Goal: Task Accomplishment & Management: Manage account settings

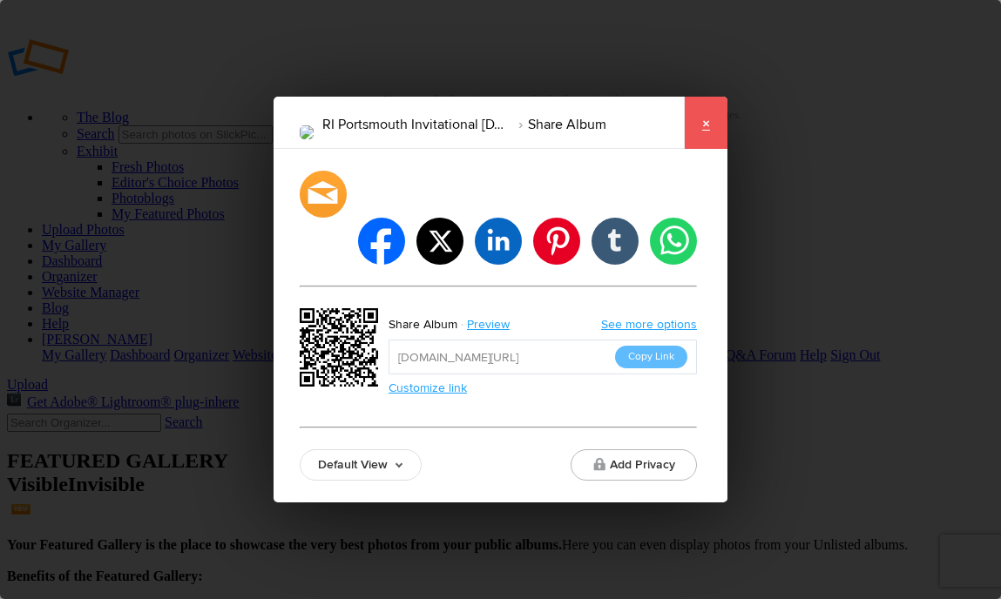
click at [711, 148] on link "×" at bounding box center [706, 123] width 44 height 52
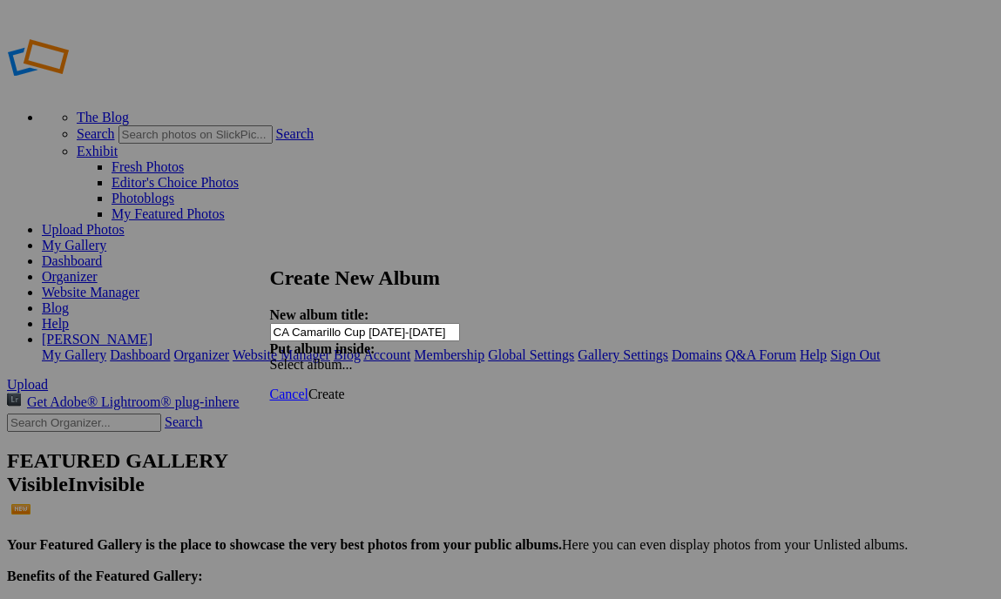
type input "CA Camarillo Cup [DATE]-[DATE]"
click at [345, 387] on link "Create" at bounding box center [326, 394] width 37 height 15
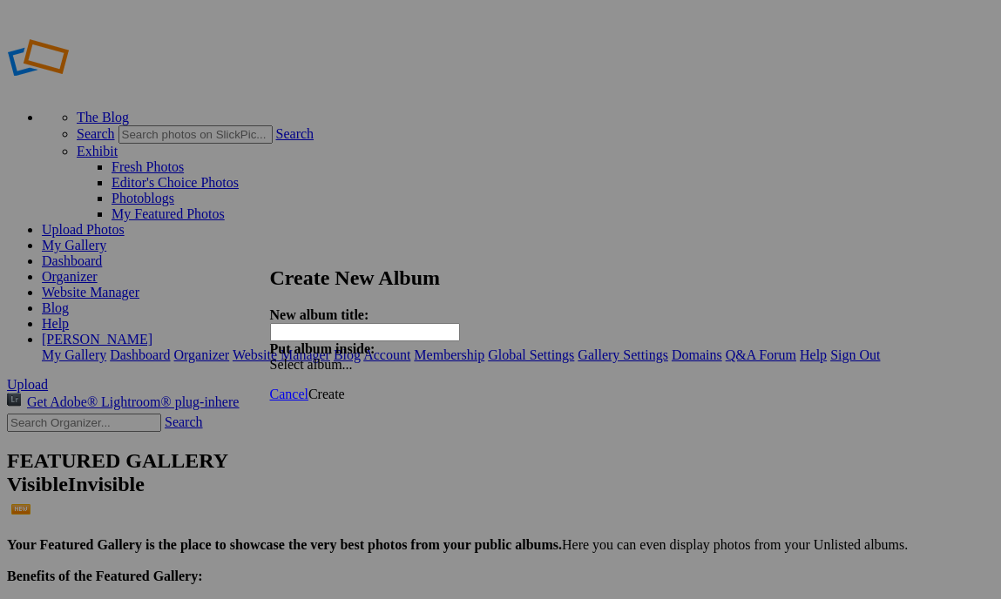
paste input "GA Athens United Inv. [DATE]-[DATE]"
type input "GA Athens United Inv. [DATE]-[DATE]"
click at [345, 387] on span "Create" at bounding box center [326, 394] width 37 height 15
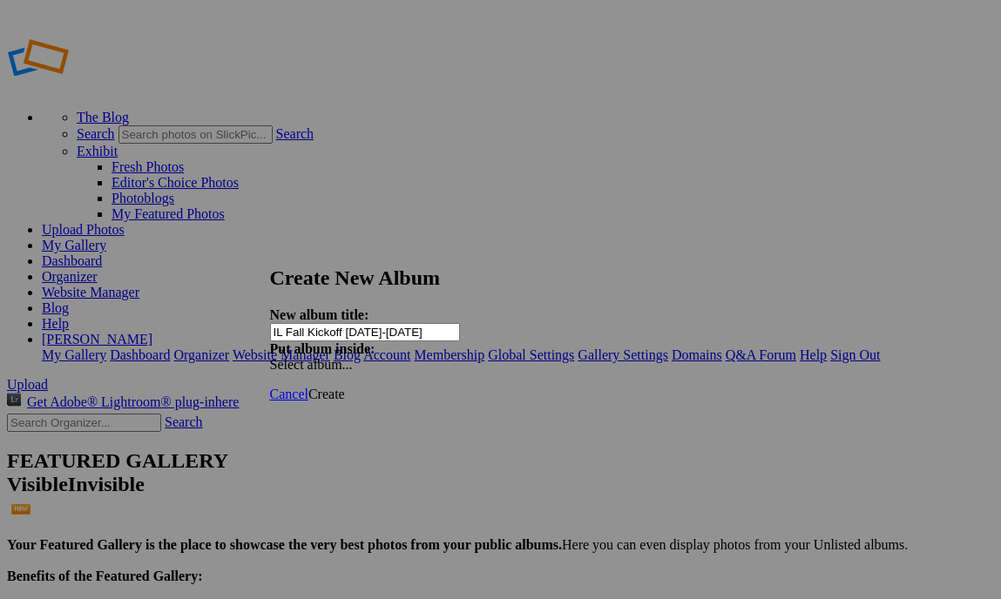
type input "IL Fall Kickoff Aug. 15-17 2025"
click at [345, 387] on span "Create" at bounding box center [326, 394] width 37 height 15
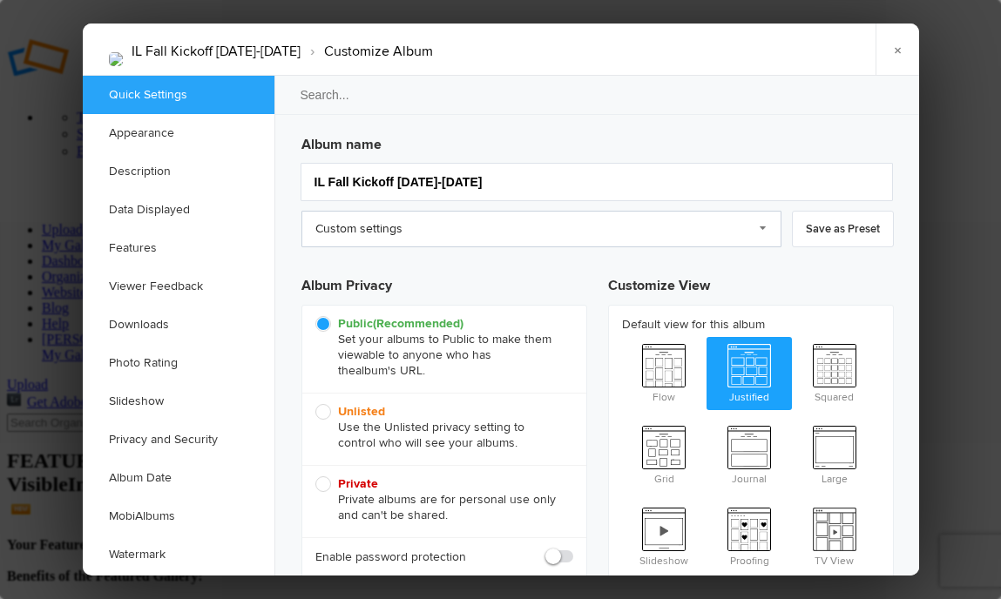
click at [620, 227] on link "Custom settings" at bounding box center [541, 229] width 480 height 37
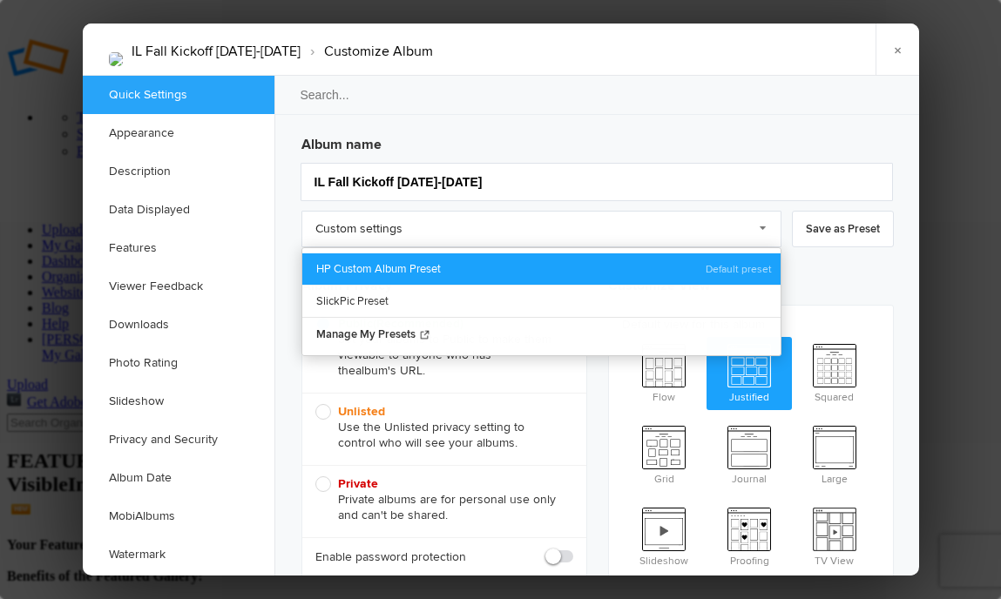
click at [593, 271] on link "HP Custom Album Preset" at bounding box center [541, 269] width 478 height 31
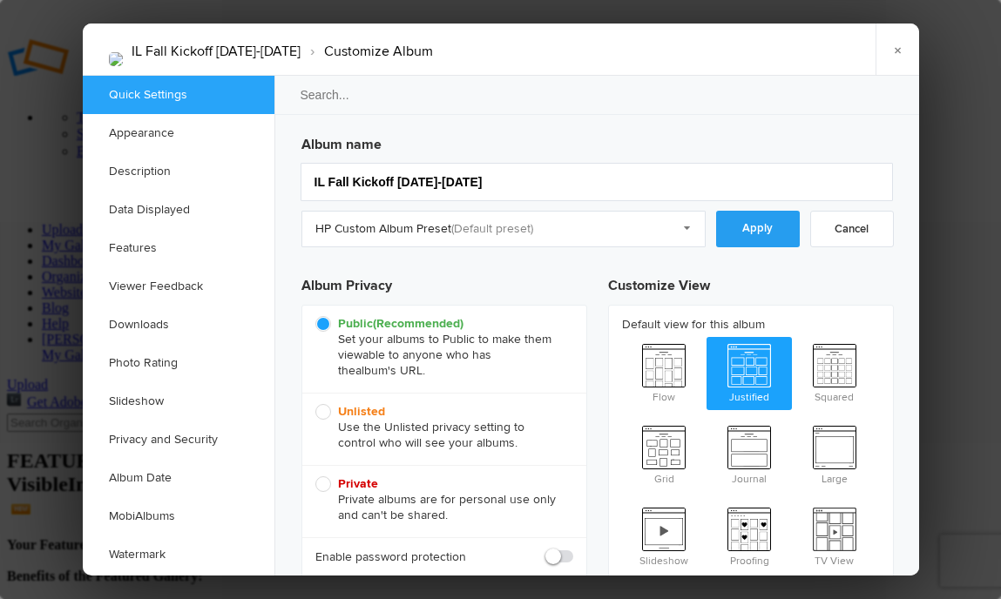
click at [767, 229] on link "Apply" at bounding box center [758, 229] width 84 height 37
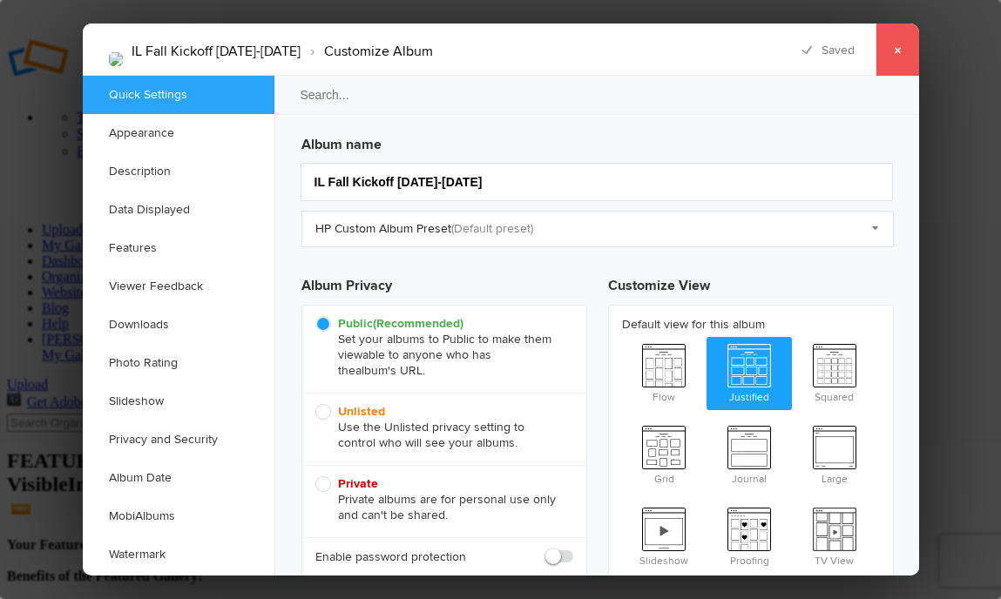
click at [896, 57] on link "×" at bounding box center [898, 50] width 44 height 52
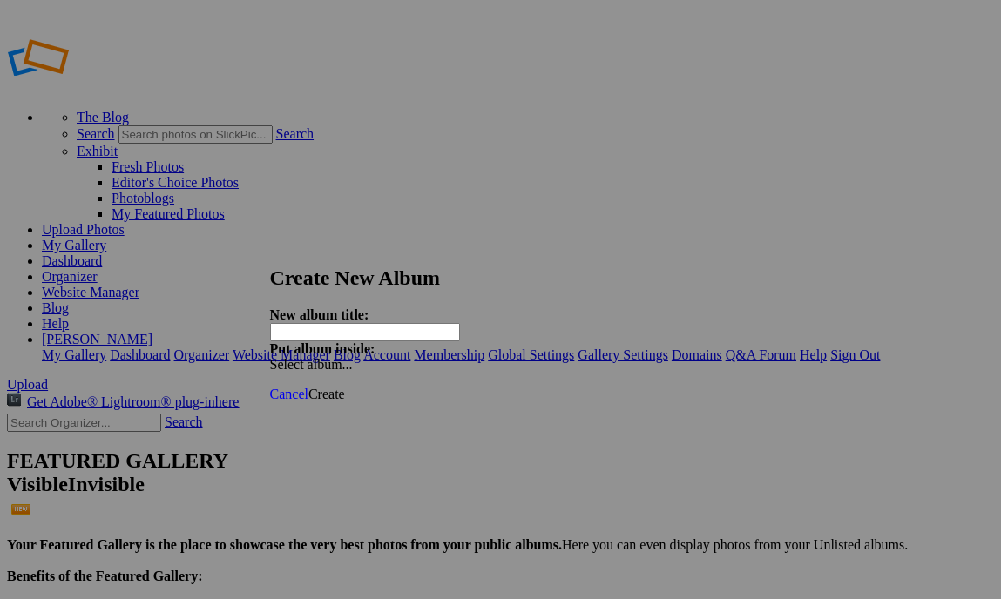
paste input "MI Gatorade Inv. [DATE]-[DATE]"
type input "MI Gatorade Inv. [DATE]-[DATE]"
click at [345, 387] on span "Create" at bounding box center [326, 394] width 37 height 15
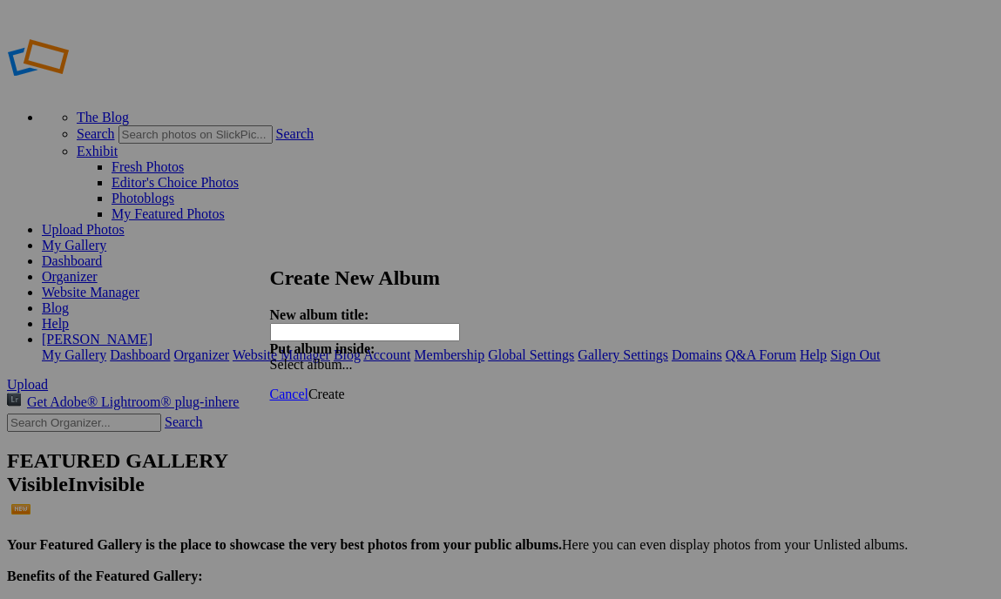
type input "PA Battle at [GEOGRAPHIC_DATA] GW [DATE]-[DATE]"
click at [345, 387] on span "Create" at bounding box center [326, 394] width 37 height 15
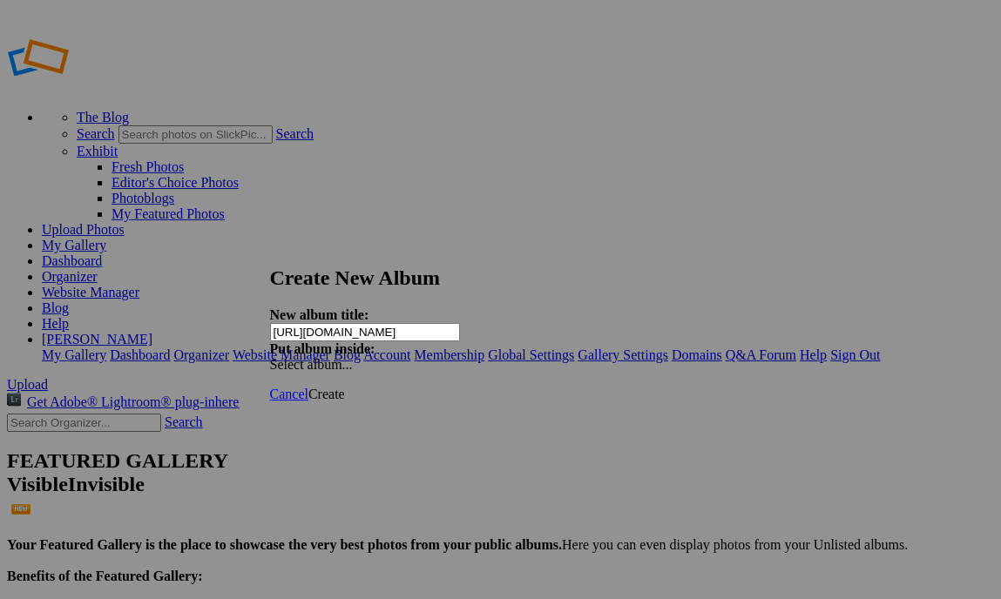
click at [424, 325] on input "[URL][DOMAIN_NAME]" at bounding box center [365, 332] width 190 height 18
click at [424, 325] on input "Https://app.squareup.com/pay-invoice/invtmp:b5d66c3f-59ec-41aa-b0bb-8e57479722d5" at bounding box center [365, 332] width 190 height 18
paste input "PA Colleen Reilly Aug. 15-17 202"
type input "PA [PERSON_NAME] [DATE]-[DATE]"
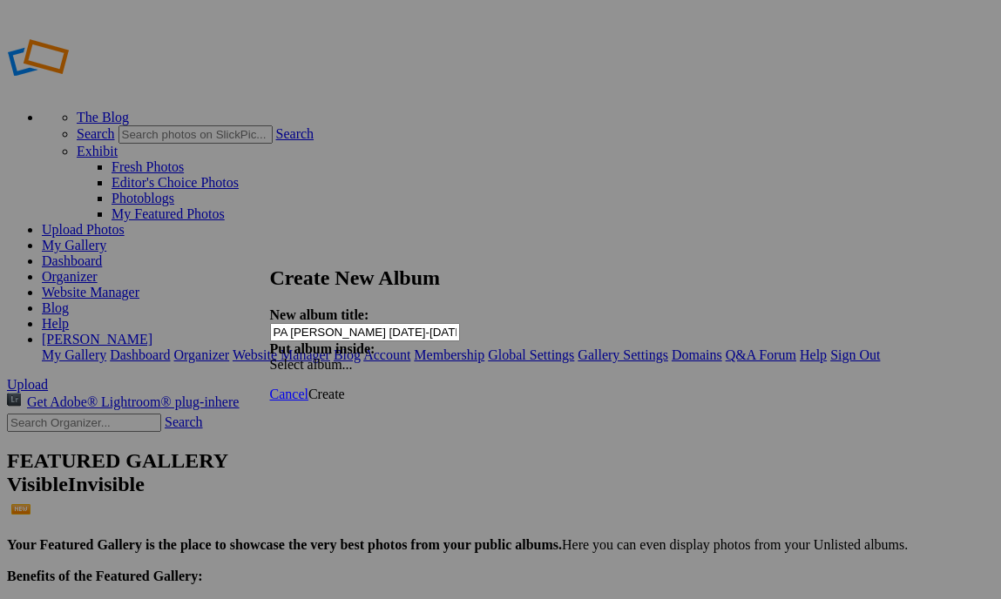
click at [345, 387] on span "Create" at bounding box center [326, 394] width 37 height 15
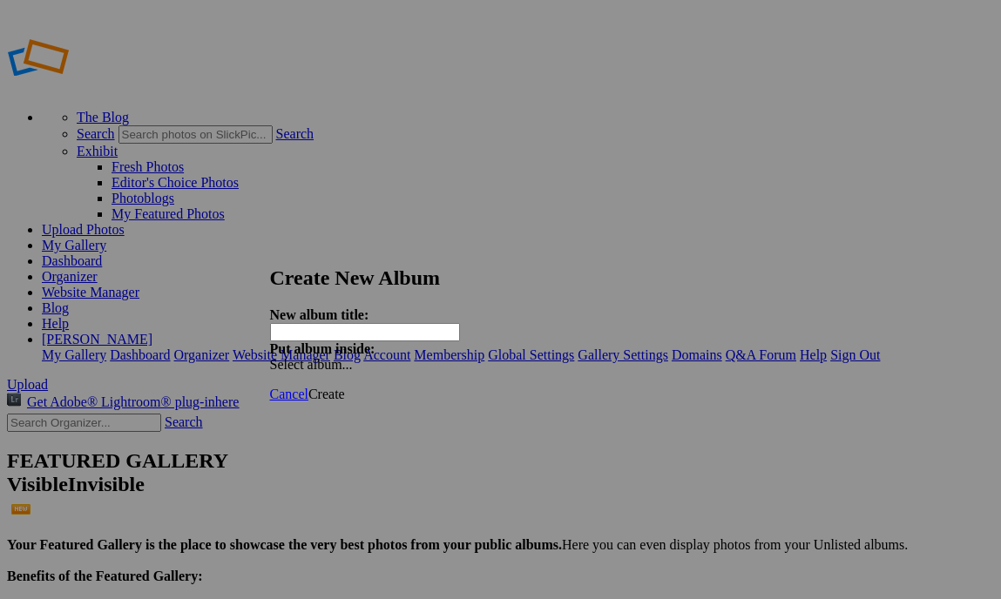
paste input "VA Loudoun Premier Cup Aug. 15-17 2025"
type input "VA Loudoun Premier Cup Aug. 15-17 2025"
click at [345, 387] on span "Create" at bounding box center [326, 394] width 37 height 15
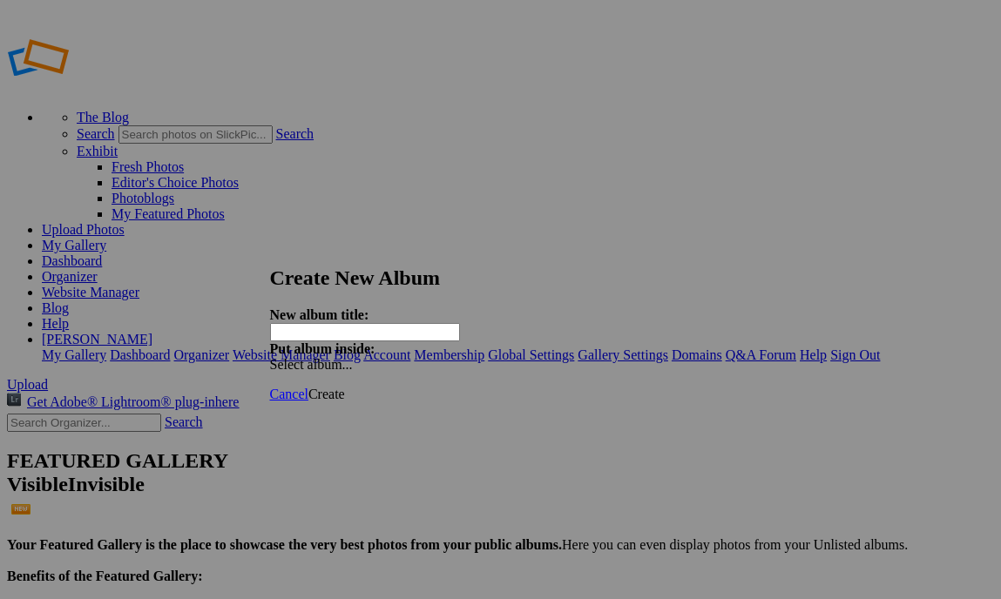
type input "VA United Fall Classic [DATE]-[DATE]"
click at [345, 387] on link "Create" at bounding box center [326, 394] width 37 height 15
